Goal: Navigation & Orientation: Go to known website

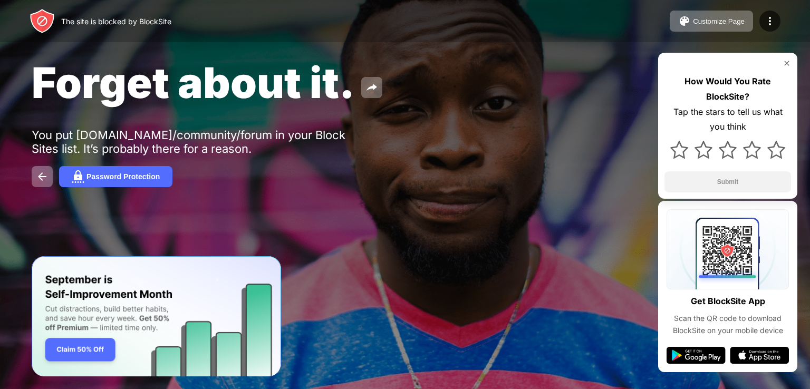
drag, startPoint x: 0, startPoint y: 0, endPoint x: 493, endPoint y: 114, distance: 506.2
click at [493, 114] on div "Forget about it. You put [DOMAIN_NAME]/community/forum in your Block Sites list…" at bounding box center [405, 122] width 810 height 244
